Goal: Find specific page/section: Find specific page/section

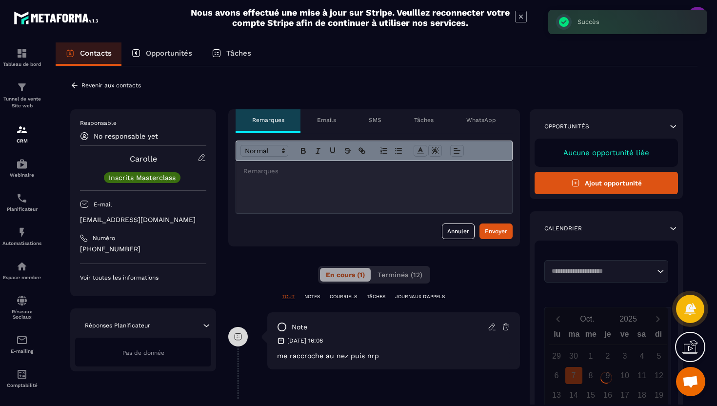
click at [77, 82] on icon at bounding box center [74, 85] width 9 height 9
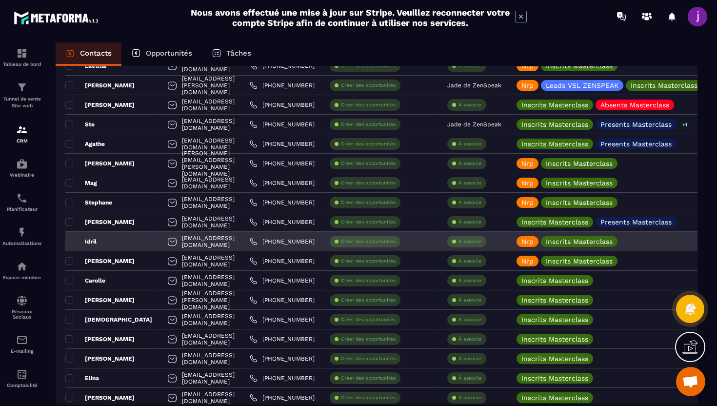
scroll to position [310, 0]
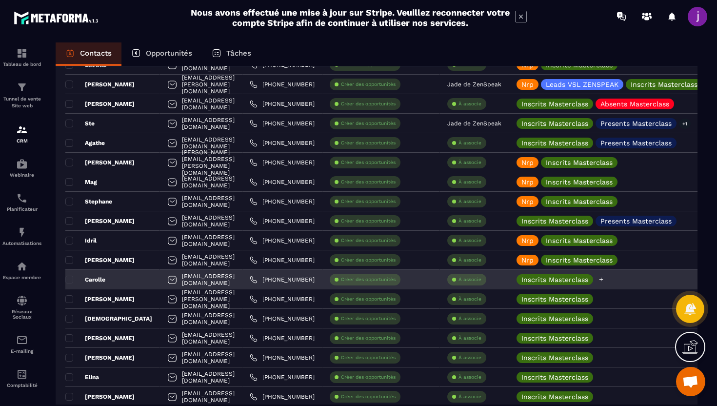
click at [605, 279] on icon at bounding box center [601, 279] width 6 height 6
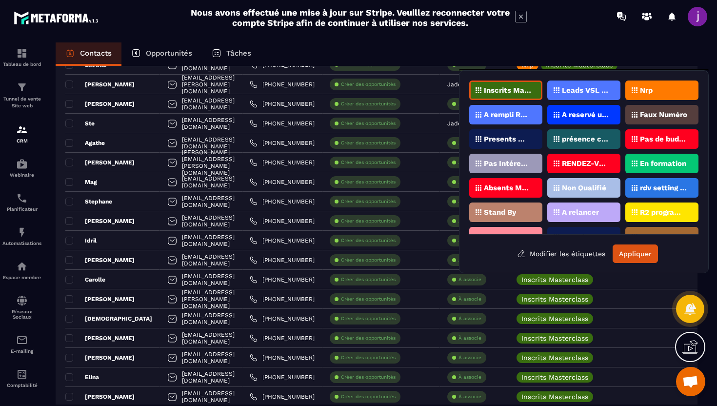
click at [651, 87] on p "Nrp" at bounding box center [646, 90] width 13 height 7
click at [626, 259] on button "Appliquer" at bounding box center [635, 254] width 45 height 19
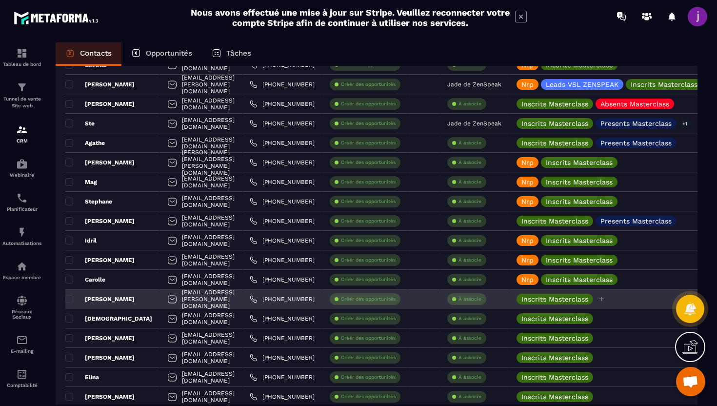
click at [604, 301] on icon at bounding box center [602, 299] width 4 height 4
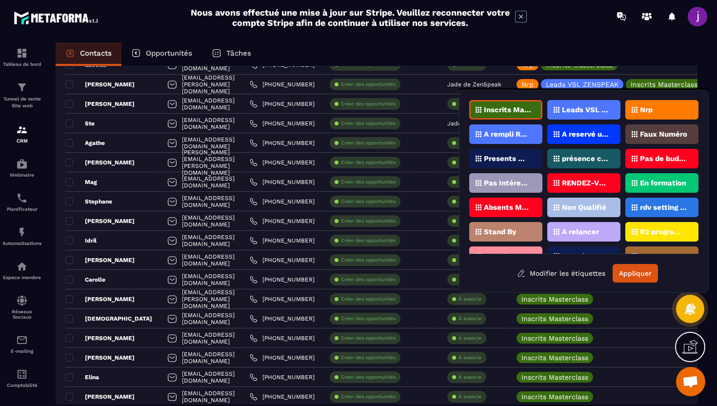
click at [677, 110] on div "Nrp" at bounding box center [662, 110] width 73 height 20
click at [633, 274] on button "Appliquer" at bounding box center [635, 273] width 45 height 19
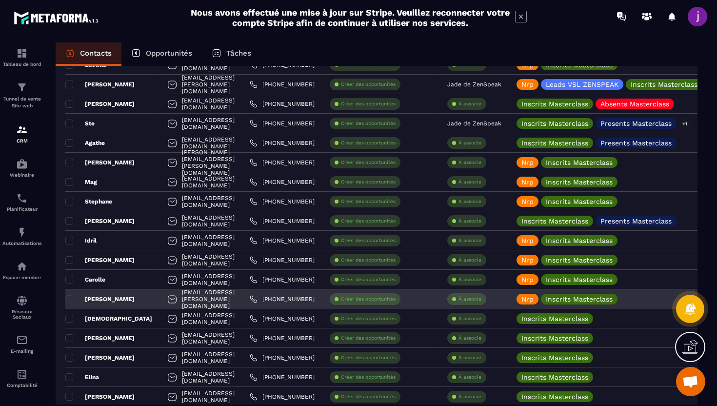
click at [131, 302] on div "[PERSON_NAME]" at bounding box center [112, 299] width 95 height 20
